Goal: Task Accomplishment & Management: Manage account settings

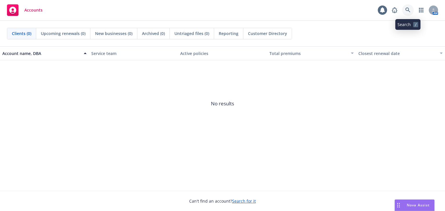
click at [407, 13] on icon at bounding box center [407, 10] width 5 height 5
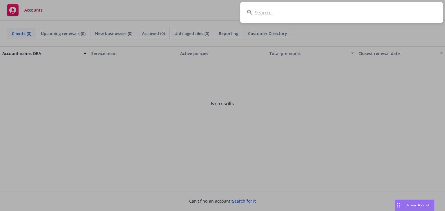
click at [365, 11] on input at bounding box center [341, 12] width 203 height 21
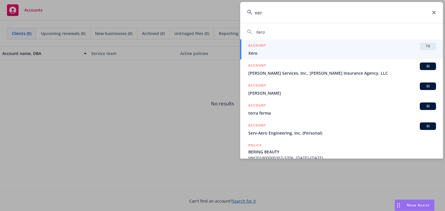
type input "xer"
click at [363, 54] on span "Xero" at bounding box center [342, 53] width 188 height 6
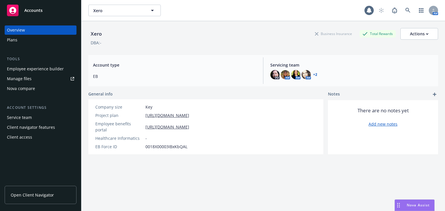
click at [49, 71] on div "Employee experience builder" at bounding box center [35, 68] width 57 height 9
click at [405, 8] on icon at bounding box center [407, 10] width 5 height 5
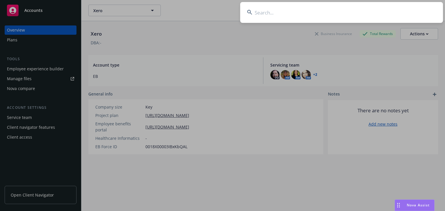
click at [279, 16] on input at bounding box center [341, 12] width 203 height 21
type input "Lusardi"
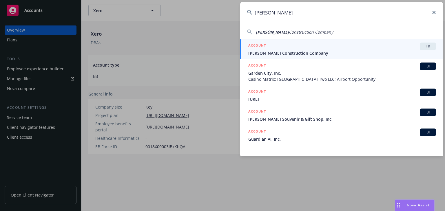
click at [425, 47] on span "TR" at bounding box center [428, 46] width 12 height 5
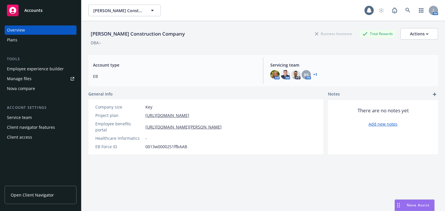
click at [35, 71] on div "Employee experience builder" at bounding box center [35, 68] width 57 height 9
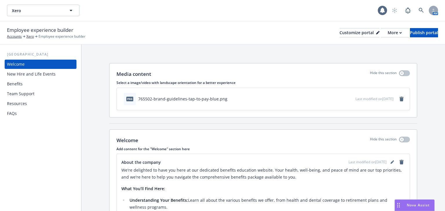
click at [32, 84] on div "Benefits" at bounding box center [40, 83] width 67 height 9
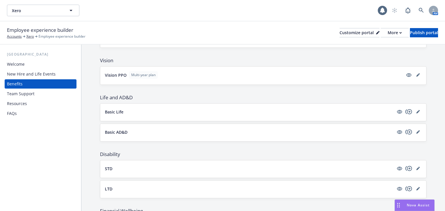
scroll to position [209, 0]
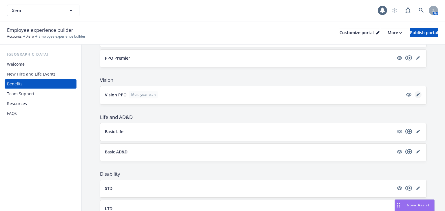
click at [416, 94] on icon "editPencil" at bounding box center [417, 94] width 3 height 3
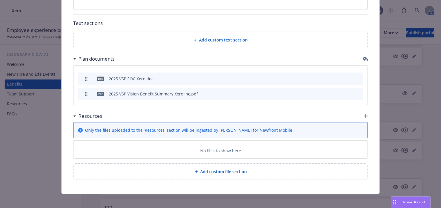
scroll to position [306, 0]
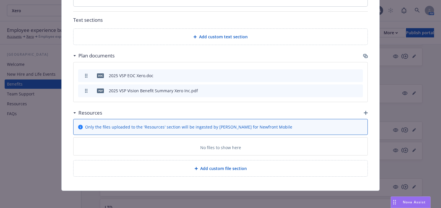
click at [364, 111] on icon "button" at bounding box center [366, 113] width 4 height 4
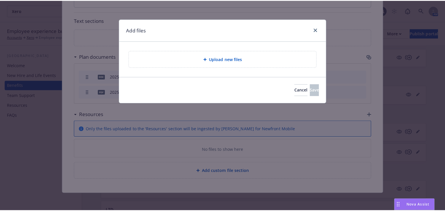
scroll to position [303, 0]
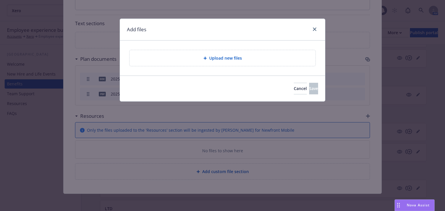
click at [229, 59] on span "Upload new files" at bounding box center [225, 58] width 33 height 6
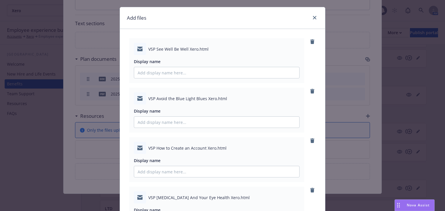
scroll to position [23, 0]
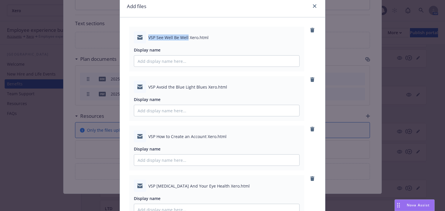
drag, startPoint x: 147, startPoint y: 36, endPoint x: 179, endPoint y: 36, distance: 32.1
click at [185, 35] on span "VSP See Well Be Well Xero.html" at bounding box center [178, 37] width 60 height 6
copy span "VSP See Well Be Well"
click at [174, 61] on input "Display name" at bounding box center [216, 61] width 165 height 11
paste input "VSP See Well Be Well"
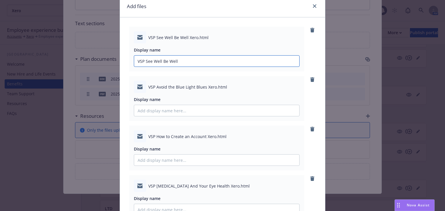
scroll to position [46, 0]
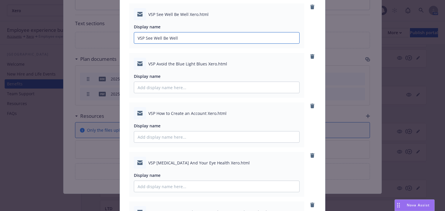
type input "VSP See Well Be Well"
drag, startPoint x: 145, startPoint y: 62, endPoint x: 204, endPoint y: 63, distance: 58.8
click at [204, 63] on div "VSP Avoid the Blue Light Blues Xero.html" at bounding box center [217, 64] width 166 height 12
copy span "VSP Avoid the Blue Light Blues"
click at [168, 43] on input "Display name" at bounding box center [216, 37] width 165 height 11
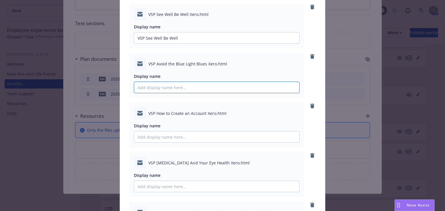
paste input "VSP Avoid the Blue Light Blues"
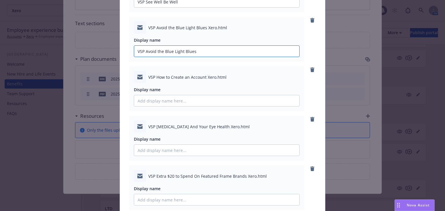
scroll to position [93, 0]
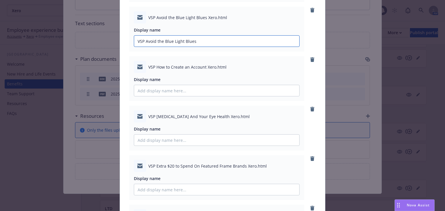
type input "VSP Avoid the Blue Light Blues"
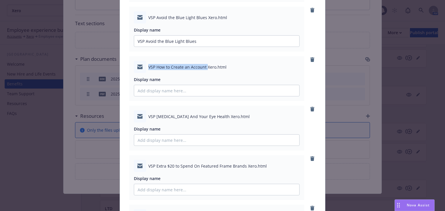
drag, startPoint x: 146, startPoint y: 66, endPoint x: 205, endPoint y: 67, distance: 58.8
click at [205, 67] on span "VSP How to Create an Account Xero.html" at bounding box center [187, 67] width 78 height 6
copy span "VSP How to Create an Account"
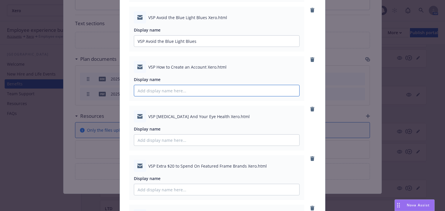
paste input "VSP How to Create an Account"
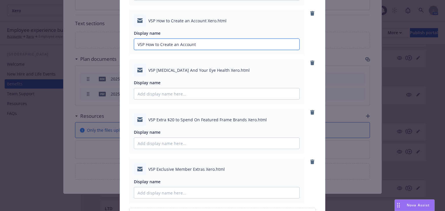
type input "VSP How to Create an Account"
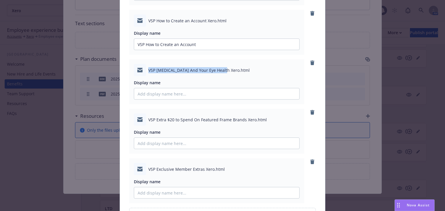
drag, startPoint x: 147, startPoint y: 69, endPoint x: 221, endPoint y: 69, distance: 73.8
click at [221, 69] on span "VSP [MEDICAL_DATA] And Your Eye Health Xero.html" at bounding box center [198, 70] width 101 height 6
copy span "VSP [MEDICAL_DATA] And Your Eye Health Xero"
paste input "VSP [MEDICAL_DATA] And Your Eye Health Xero"
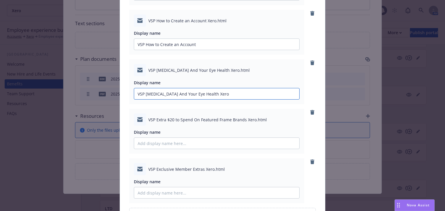
scroll to position [162, 0]
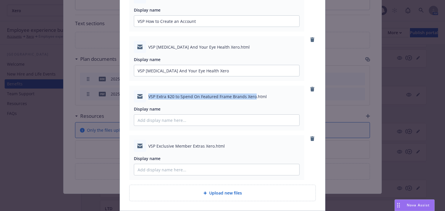
drag, startPoint x: 146, startPoint y: 95, endPoint x: 252, endPoint y: 95, distance: 106.0
click at [252, 95] on span "VSP Extra $20 to Spend On Featured Frame Brands Xero.html" at bounding box center [207, 97] width 118 height 6
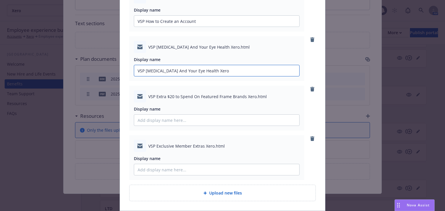
type input "VSP [MEDICAL_DATA] And Your Eye Health"
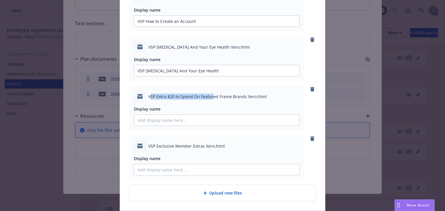
drag, startPoint x: 148, startPoint y: 96, endPoint x: 210, endPoint y: 88, distance: 62.8
click at [210, 88] on div "VSP Extra $20 to Spend On Featured Frame Brands Xero.html Display name" at bounding box center [216, 108] width 175 height 45
drag, startPoint x: 146, startPoint y: 96, endPoint x: 243, endPoint y: 96, distance: 97.0
click at [243, 96] on div "VSP Extra $20 to Spend On Featured Frame Brands Xero.html" at bounding box center [217, 96] width 166 height 12
copy span "VSP Extra $20 to Spend On Featured Frame Brands"
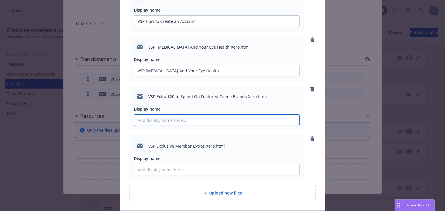
paste input "VSP Extra $20 to Spend On Featured Frame Brands"
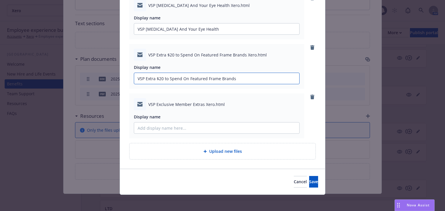
scroll to position [206, 0]
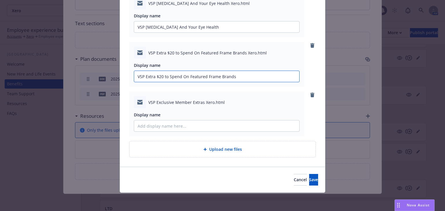
type input "VSP Extra $20 to Spend On Featured Frame Brands"
drag, startPoint x: 147, startPoint y: 101, endPoint x: 202, endPoint y: 101, distance: 55.0
click at [202, 101] on span "VSP Exclusive Member Extras Xero.html" at bounding box center [186, 102] width 76 height 6
copy span "VSP Exclusive Member Extras"
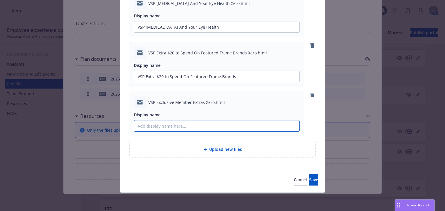
paste input "VSP Exclusive Member Extras"
type input "VSP Exclusive Member Extras"
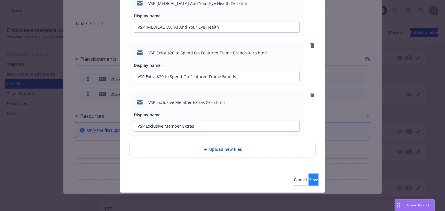
click at [309, 180] on span "Save" at bounding box center [313, 180] width 9 height 6
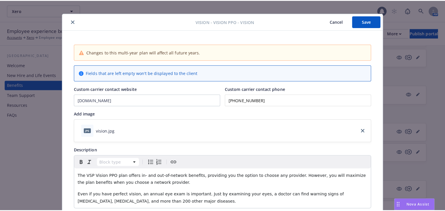
scroll to position [0, 0]
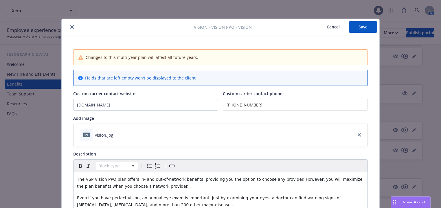
click at [362, 25] on button "Save" at bounding box center [363, 27] width 28 height 12
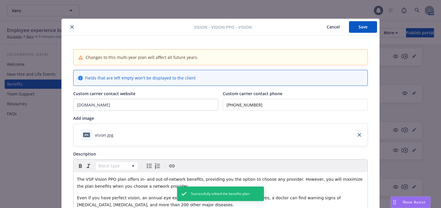
click at [70, 26] on icon "close" at bounding box center [71, 26] width 3 height 3
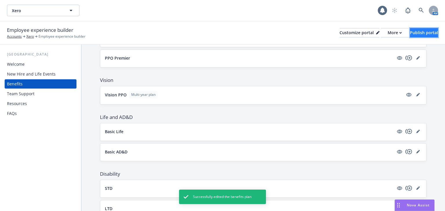
click at [410, 34] on div "Publish portal" at bounding box center [424, 32] width 28 height 9
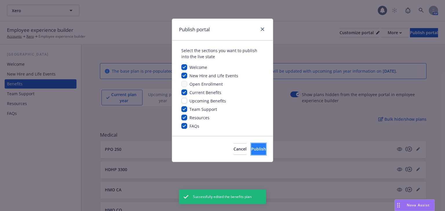
click at [251, 143] on button "Publish" at bounding box center [258, 149] width 15 height 12
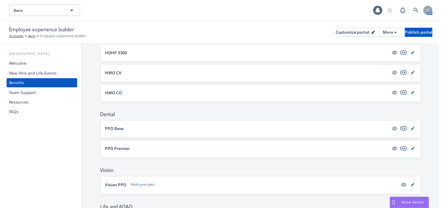
scroll to position [162, 0]
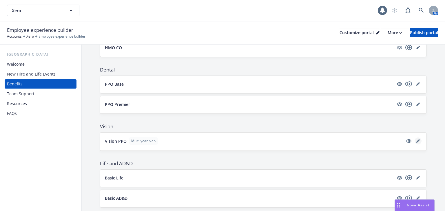
click at [417, 140] on link "editPencil" at bounding box center [417, 141] width 7 height 7
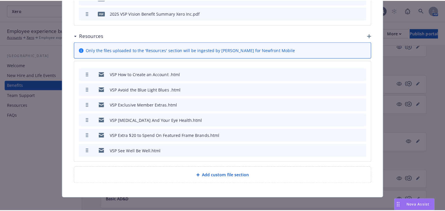
scroll to position [388, 0]
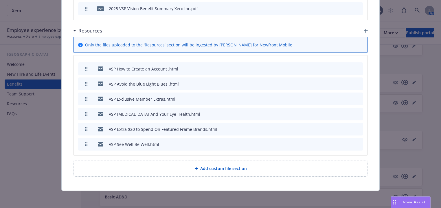
click at [328, 67] on icon "button" at bounding box center [329, 68] width 3 height 3
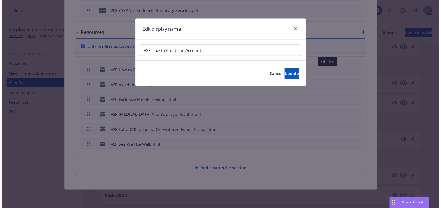
scroll to position [385, 0]
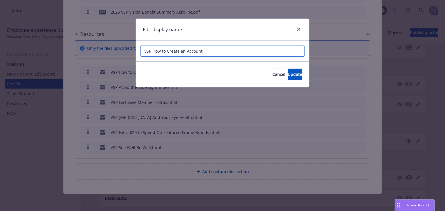
drag, startPoint x: 152, startPoint y: 52, endPoint x: 105, endPoint y: 54, distance: 47.2
click at [105, 54] on div "Edit display name VSP How to Create an Account Cancel Update" at bounding box center [222, 105] width 445 height 211
type input "How to Create an Account"
click at [288, 77] on button "Update" at bounding box center [295, 75] width 14 height 12
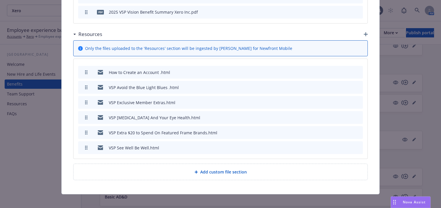
click at [327, 86] on div "VSP Avoid the Blue Light Blues .html" at bounding box center [220, 87] width 285 height 13
click at [328, 85] on icon "button" at bounding box center [329, 86] width 3 height 3
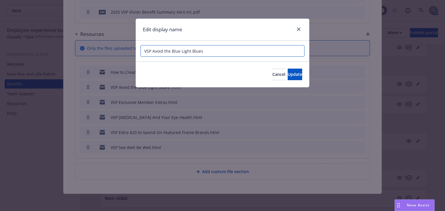
drag, startPoint x: 152, startPoint y: 51, endPoint x: 106, endPoint y: 51, distance: 46.6
click at [106, 51] on div "Edit display name VSP Avoid the Blue Light Blues Cancel Update" at bounding box center [222, 105] width 445 height 211
type input "Avoid the Blue Light Blues"
click at [288, 73] on span "Update" at bounding box center [295, 75] width 14 height 6
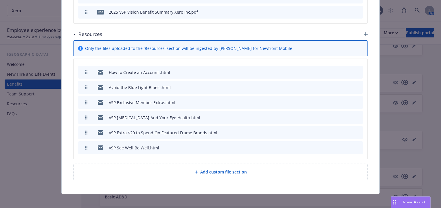
click at [329, 101] on icon "button" at bounding box center [329, 102] width 3 height 3
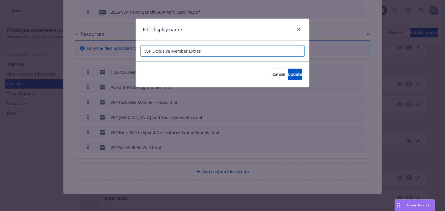
drag, startPoint x: 151, startPoint y: 51, endPoint x: 83, endPoint y: 51, distance: 67.8
click at [84, 52] on div "Edit display name VSP Exclusive Member Extras Cancel Update" at bounding box center [222, 105] width 445 height 211
type input "Exclusive Member Extras"
click at [288, 73] on button "Update" at bounding box center [295, 75] width 14 height 12
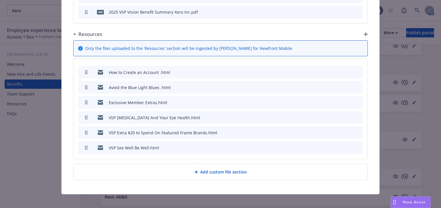
click at [328, 116] on icon "button" at bounding box center [329, 117] width 3 height 3
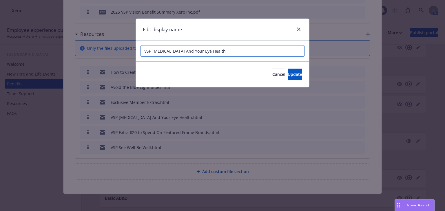
drag, startPoint x: 152, startPoint y: 52, endPoint x: 94, endPoint y: 52, distance: 57.6
click at [94, 52] on div "Edit display name VSP [MEDICAL_DATA] And Your Eye Health Cancel Update" at bounding box center [222, 105] width 445 height 211
type input "[MEDICAL_DATA] And Your Eye Health"
click at [288, 75] on button "Update" at bounding box center [295, 75] width 14 height 12
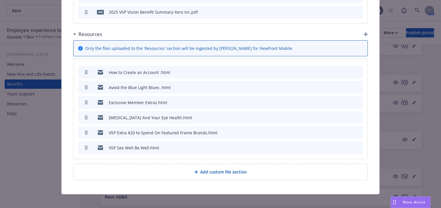
click at [330, 131] on icon "button" at bounding box center [329, 132] width 3 height 3
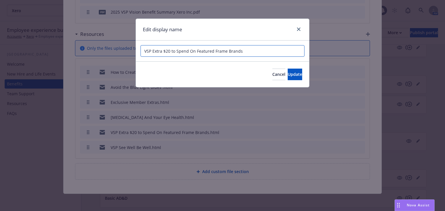
drag, startPoint x: 151, startPoint y: 50, endPoint x: 95, endPoint y: 56, distance: 56.5
click at [95, 56] on div "Edit display name VSP Extra $20 to Spend On Featured Frame Brands Cancel Update" at bounding box center [222, 105] width 445 height 211
type input "Extra $20 to Spend On Featured Frame Brands"
click at [288, 69] on button "Update" at bounding box center [295, 75] width 14 height 12
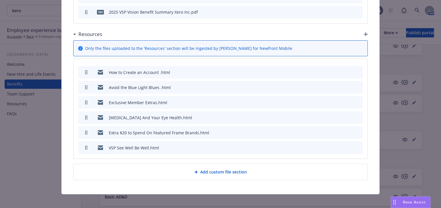
click at [328, 146] on icon "button" at bounding box center [329, 147] width 3 height 3
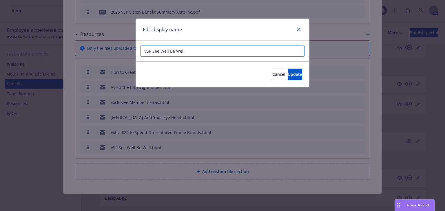
drag, startPoint x: 152, startPoint y: 50, endPoint x: 98, endPoint y: 49, distance: 54.2
click at [98, 49] on div "Edit display name VSP See Well Be Well Cancel Update" at bounding box center [222, 105] width 445 height 211
type input "See Well Be Well"
click at [288, 74] on button "Update" at bounding box center [295, 75] width 14 height 12
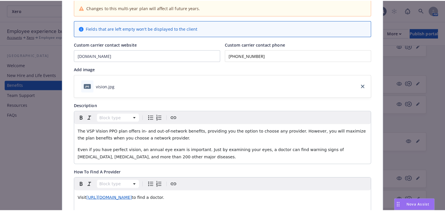
scroll to position [18, 0]
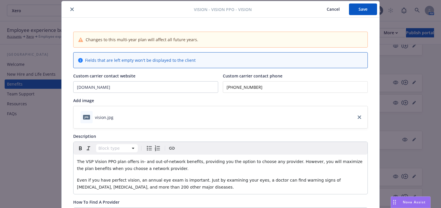
click at [355, 12] on button "Save" at bounding box center [363, 9] width 28 height 12
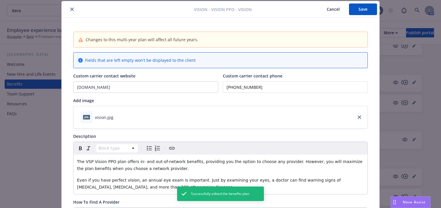
click at [72, 8] on button "close" at bounding box center [72, 9] width 7 height 7
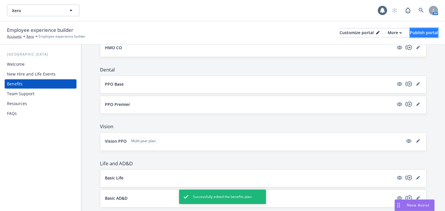
click at [410, 31] on button "Publish portal" at bounding box center [424, 32] width 28 height 9
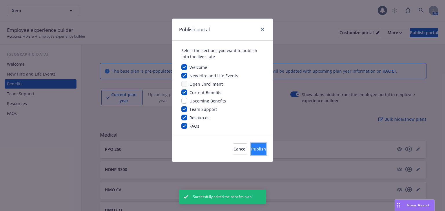
click at [251, 151] on button "Publish" at bounding box center [258, 149] width 15 height 12
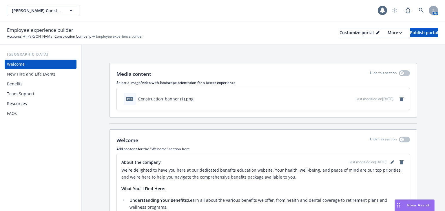
click at [18, 85] on div "Benefits" at bounding box center [15, 83] width 16 height 9
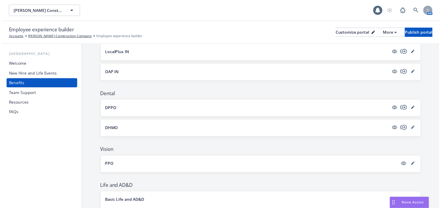
scroll to position [116, 0]
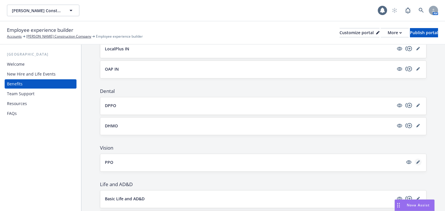
click at [416, 161] on icon "editPencil" at bounding box center [417, 161] width 3 height 3
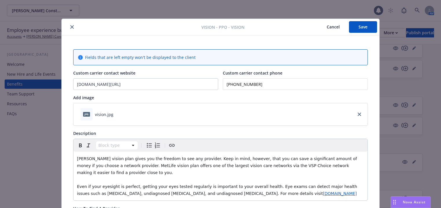
click at [337, 24] on button "Cancel" at bounding box center [334, 27] width 32 height 12
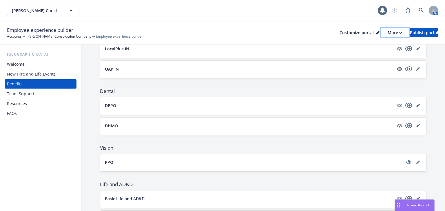
click at [381, 32] on button "More" at bounding box center [395, 32] width 28 height 9
click at [364, 59] on link "Copy portal link" at bounding box center [363, 58] width 53 height 12
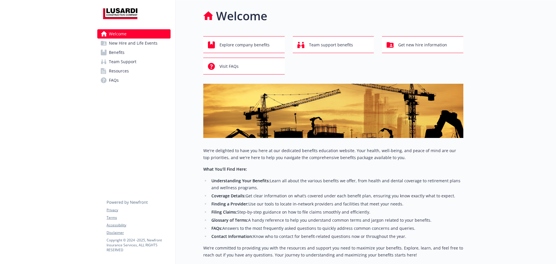
click at [120, 52] on span "Benefits" at bounding box center [117, 52] width 16 height 9
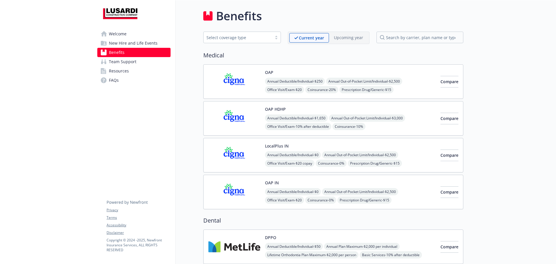
click at [272, 81] on span "Annual Deductible/Individual - $250" at bounding box center [295, 81] width 60 height 7
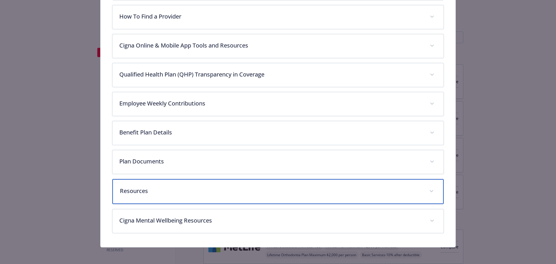
click at [318, 191] on p "Resources" at bounding box center [271, 190] width 303 height 9
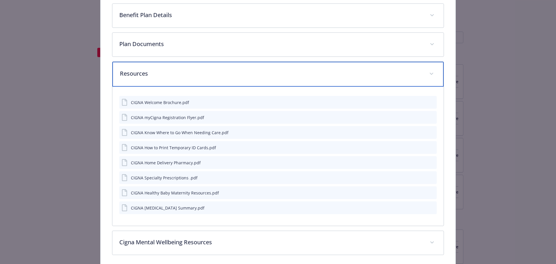
scroll to position [370, 0]
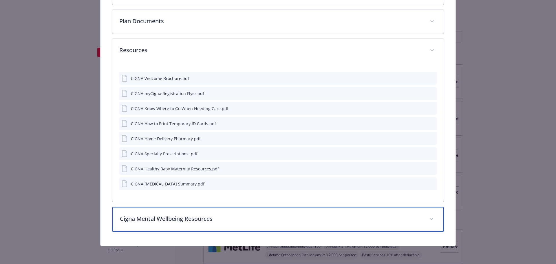
click at [270, 220] on p "Cigna Mental Wellbeing Resources" at bounding box center [271, 218] width 303 height 9
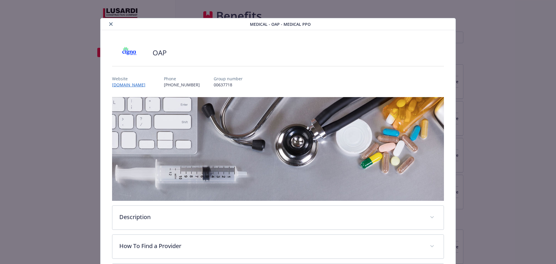
scroll to position [0, 0]
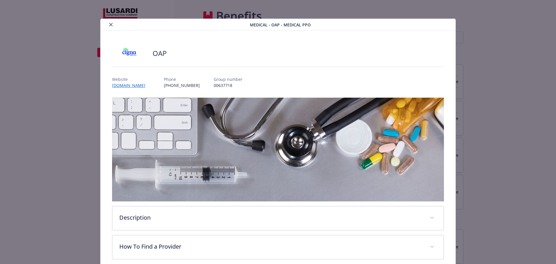
click at [111, 27] on button "close" at bounding box center [110, 24] width 7 height 7
